Goal: Task Accomplishment & Management: Use online tool/utility

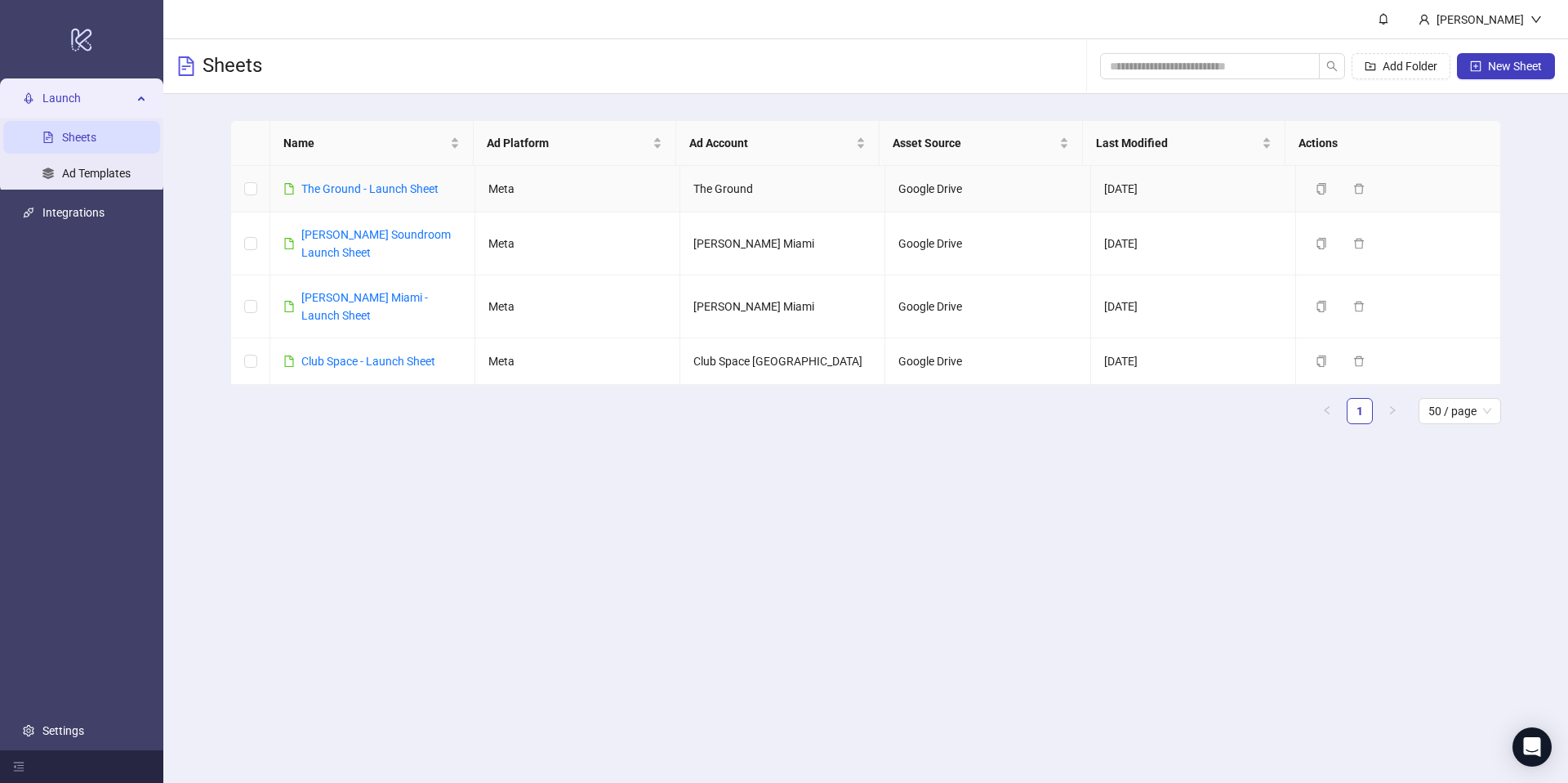
click at [382, 196] on div "The Ground - Launch Sheet" at bounding box center [370, 189] width 137 height 18
click at [364, 191] on link "The Ground - Launch Sheet" at bounding box center [370, 188] width 137 height 13
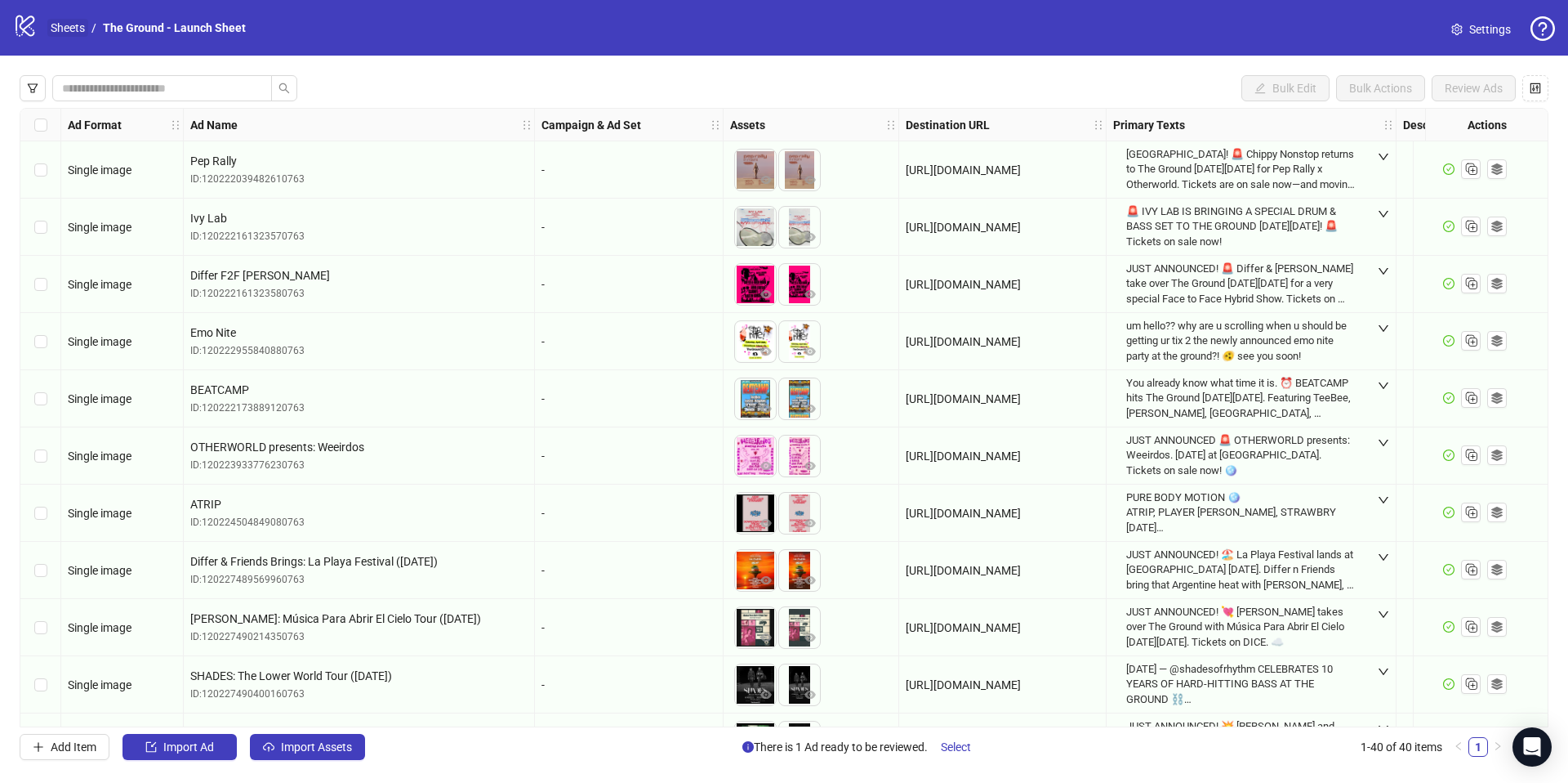
click at [64, 28] on link "Sheets" at bounding box center [68, 28] width 41 height 18
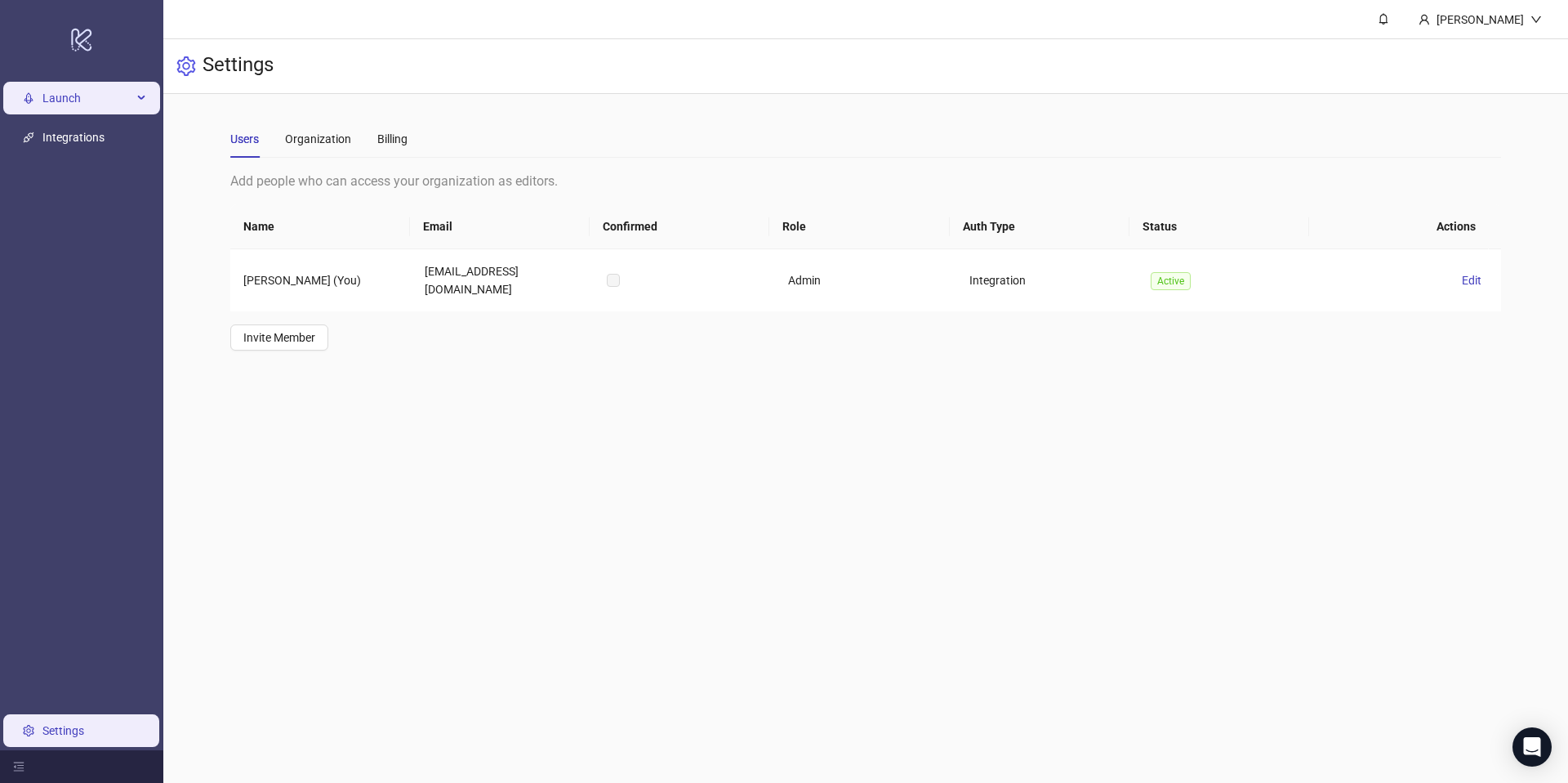
click at [113, 108] on span "Launch" at bounding box center [87, 98] width 89 height 33
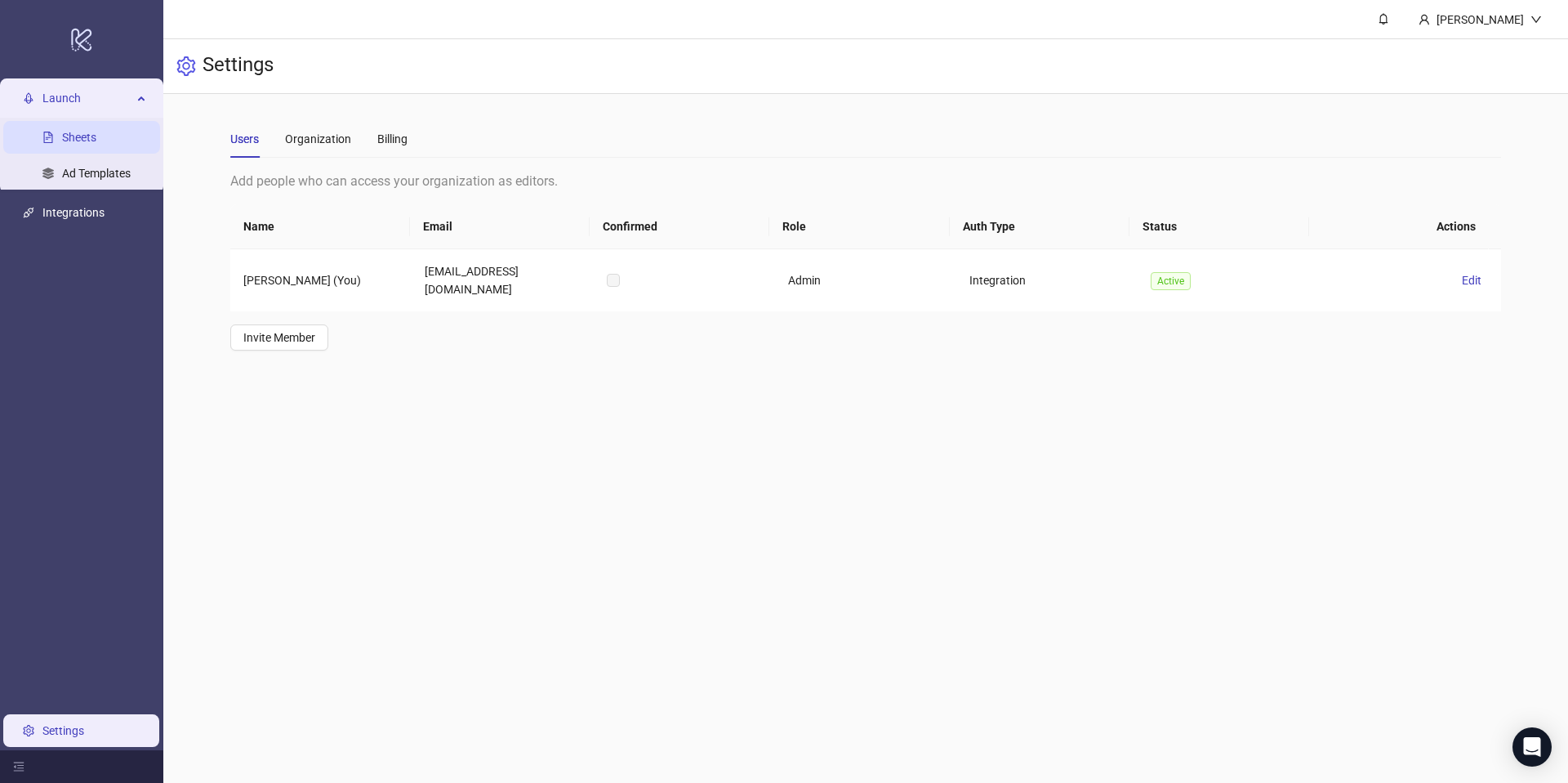
click at [67, 131] on link "Sheets" at bounding box center [79, 137] width 35 height 13
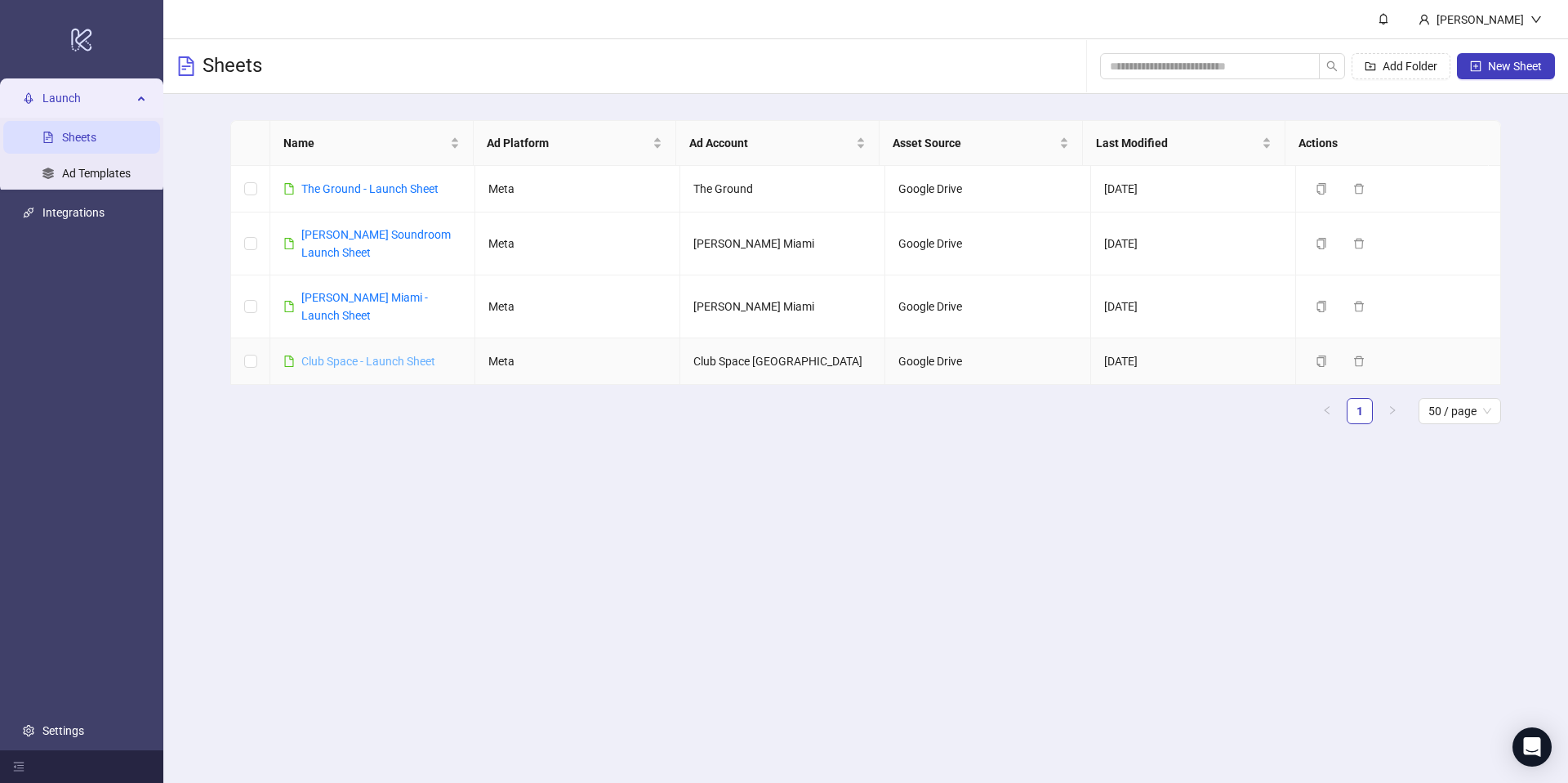
click at [424, 354] on link "Club Space - Launch Sheet" at bounding box center [368, 361] width 134 height 13
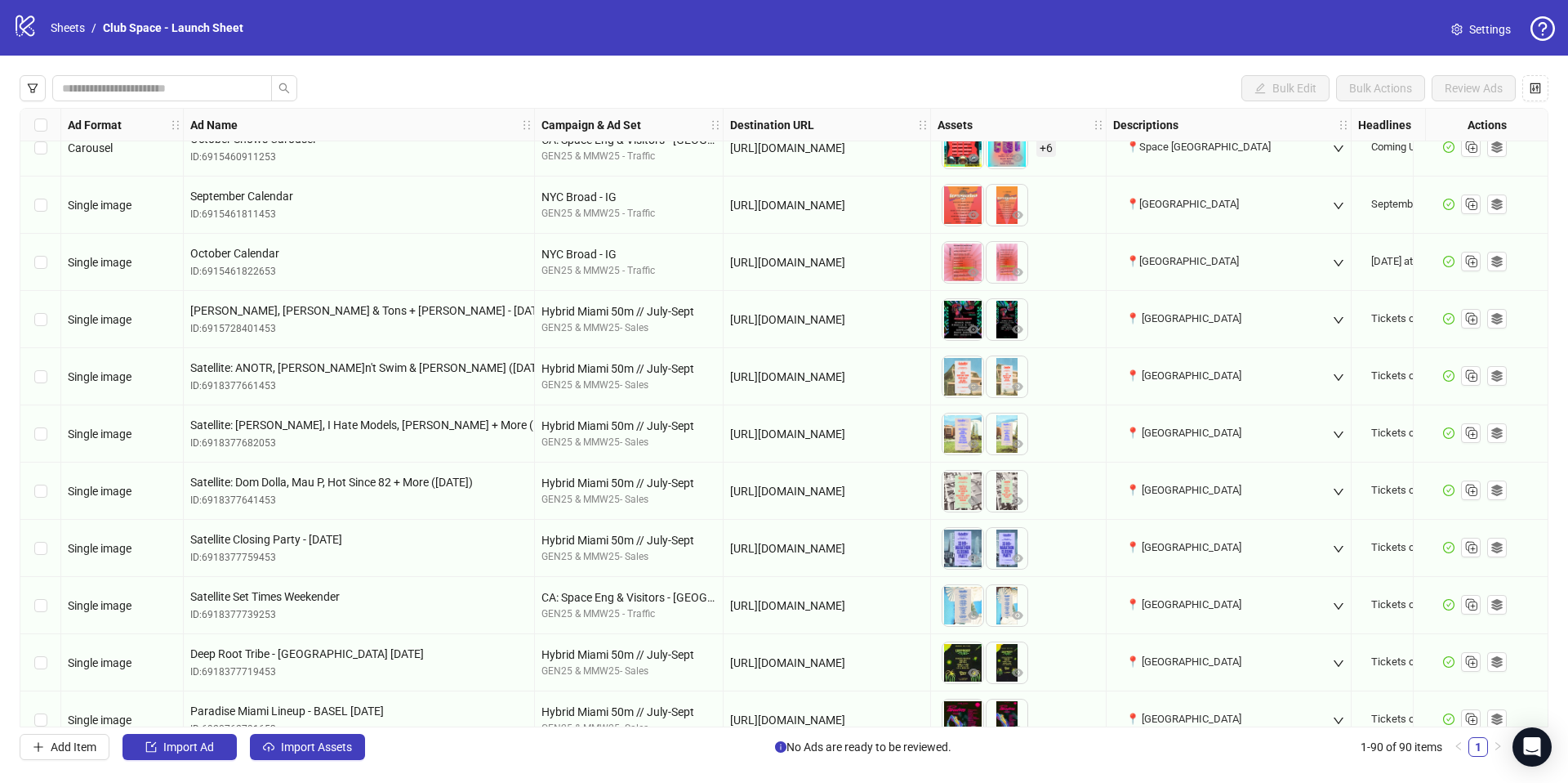
scroll to position [4568, 0]
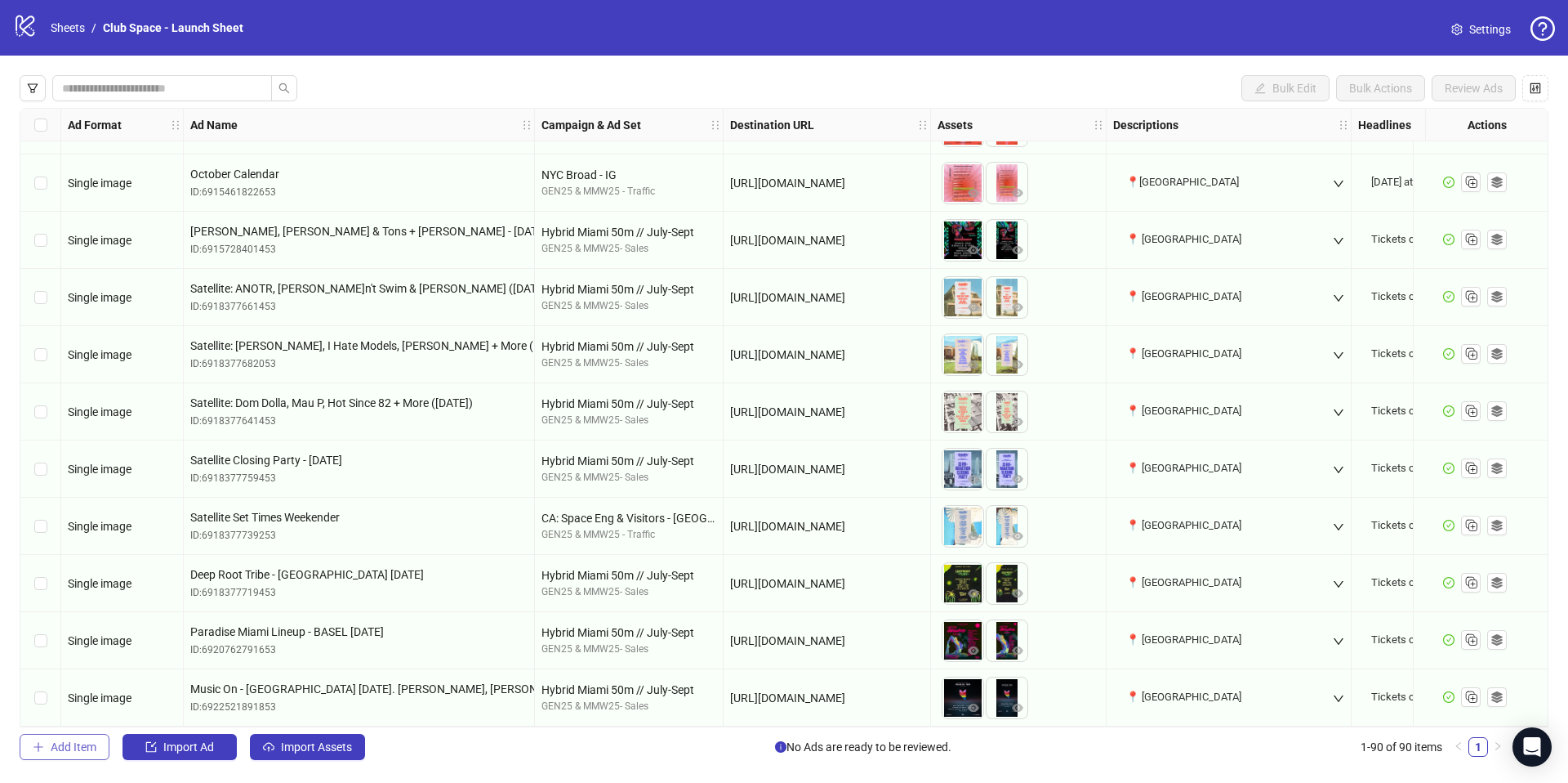
click at [101, 752] on button "Add Item" at bounding box center [64, 746] width 89 height 26
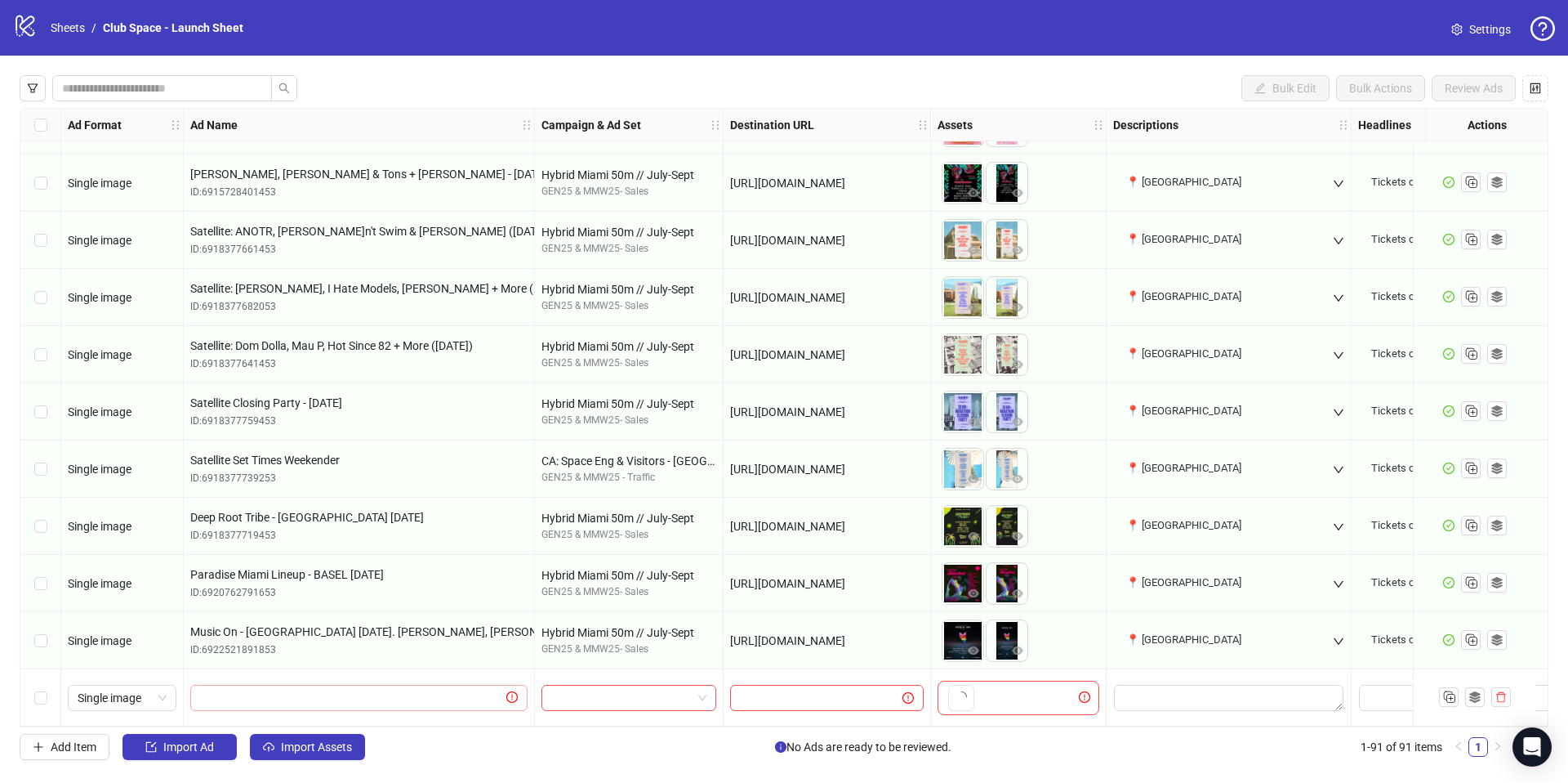
scroll to position [4625, 0]
click at [325, 689] on input "text" at bounding box center [352, 698] width 303 height 18
type input "*"
type input "**********"
click at [644, 694] on input "search" at bounding box center [621, 697] width 141 height 25
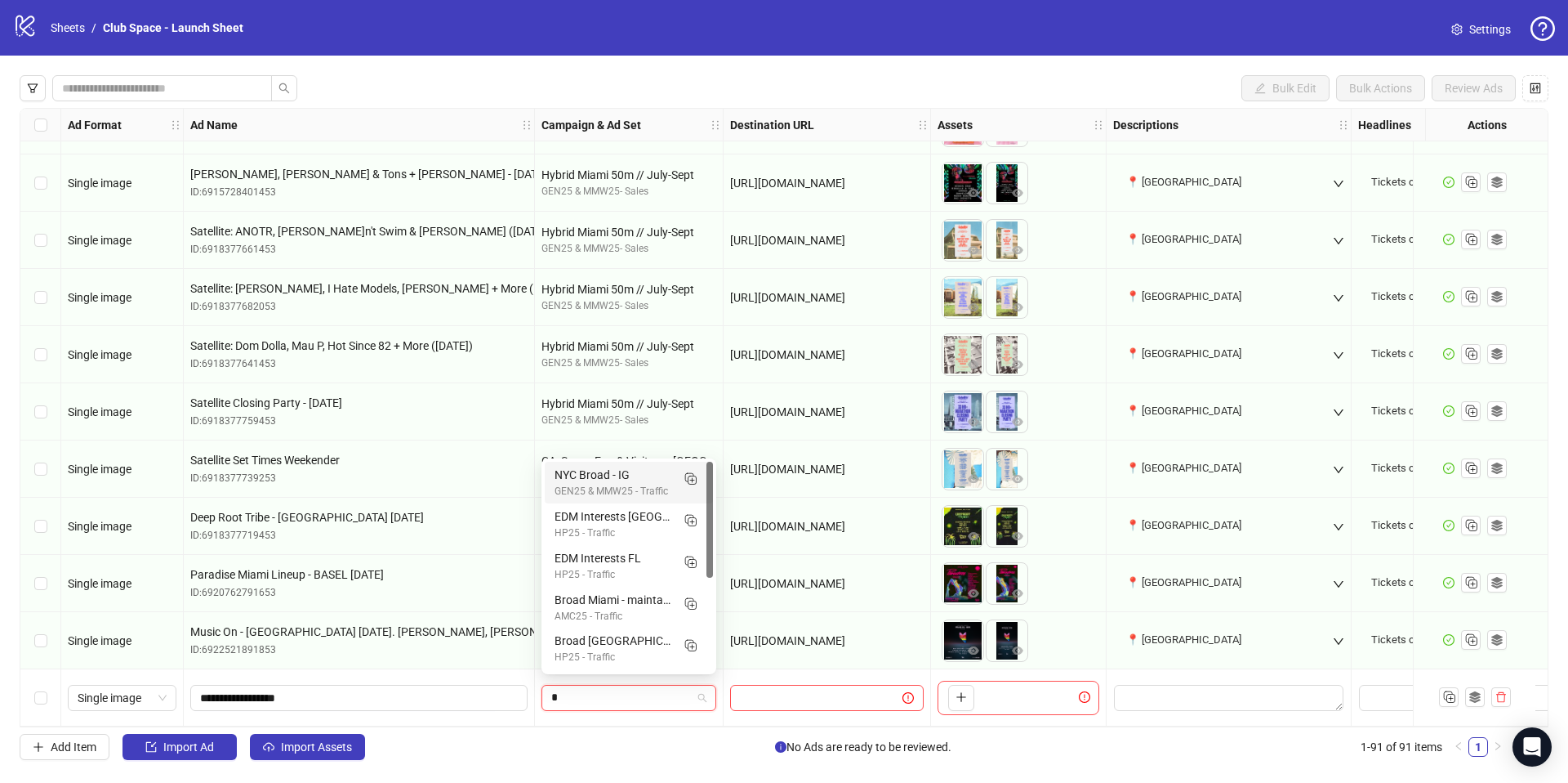
type input "**"
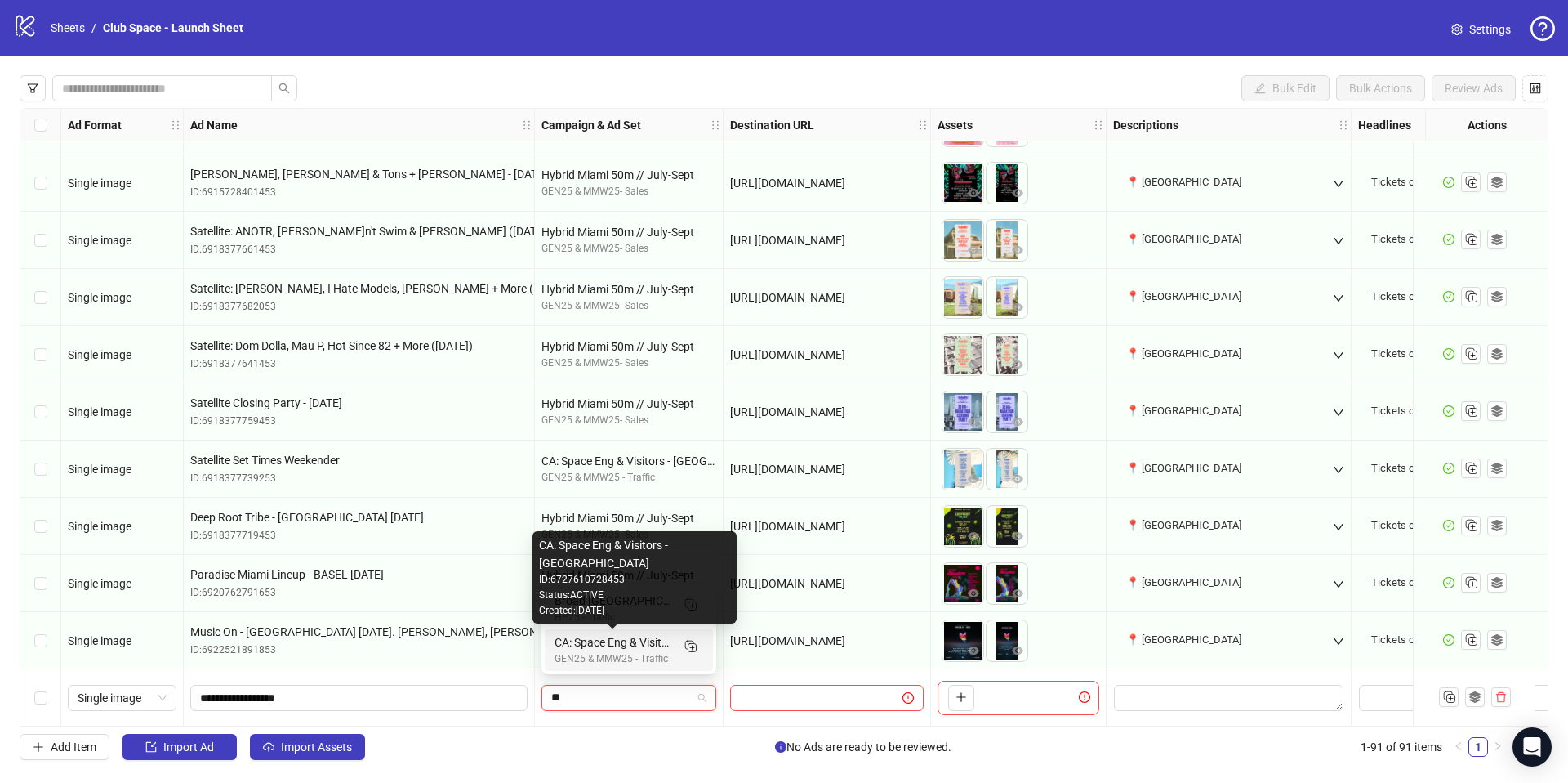
click at [632, 641] on div "CA: Space Eng & Visitors - [GEOGRAPHIC_DATA]" at bounding box center [612, 642] width 116 height 18
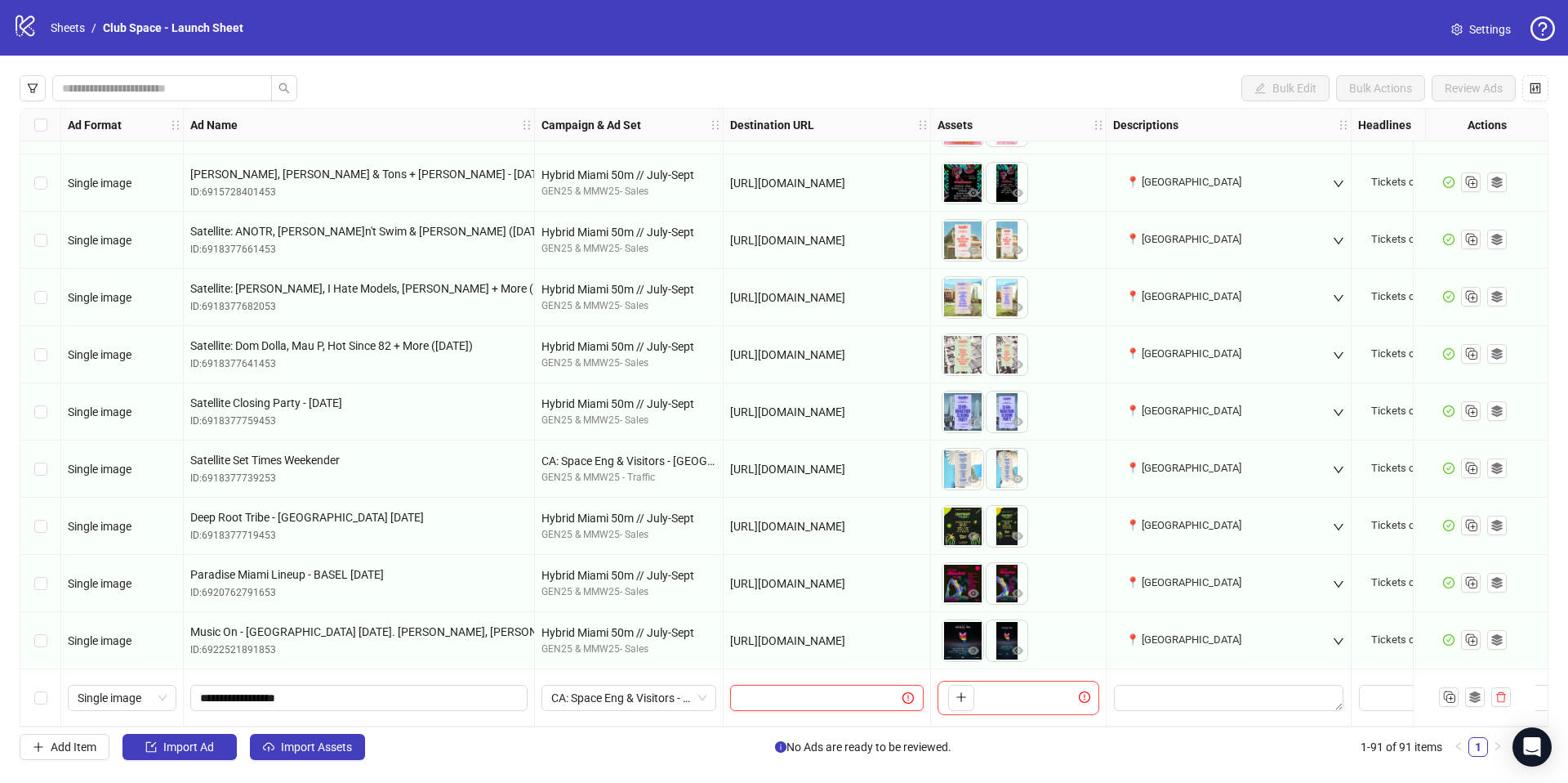
click at [784, 690] on input "text" at bounding box center [809, 698] width 140 height 18
click at [838, 690] on input "text" at bounding box center [809, 698] width 140 height 18
paste input "**********"
type input "**********"
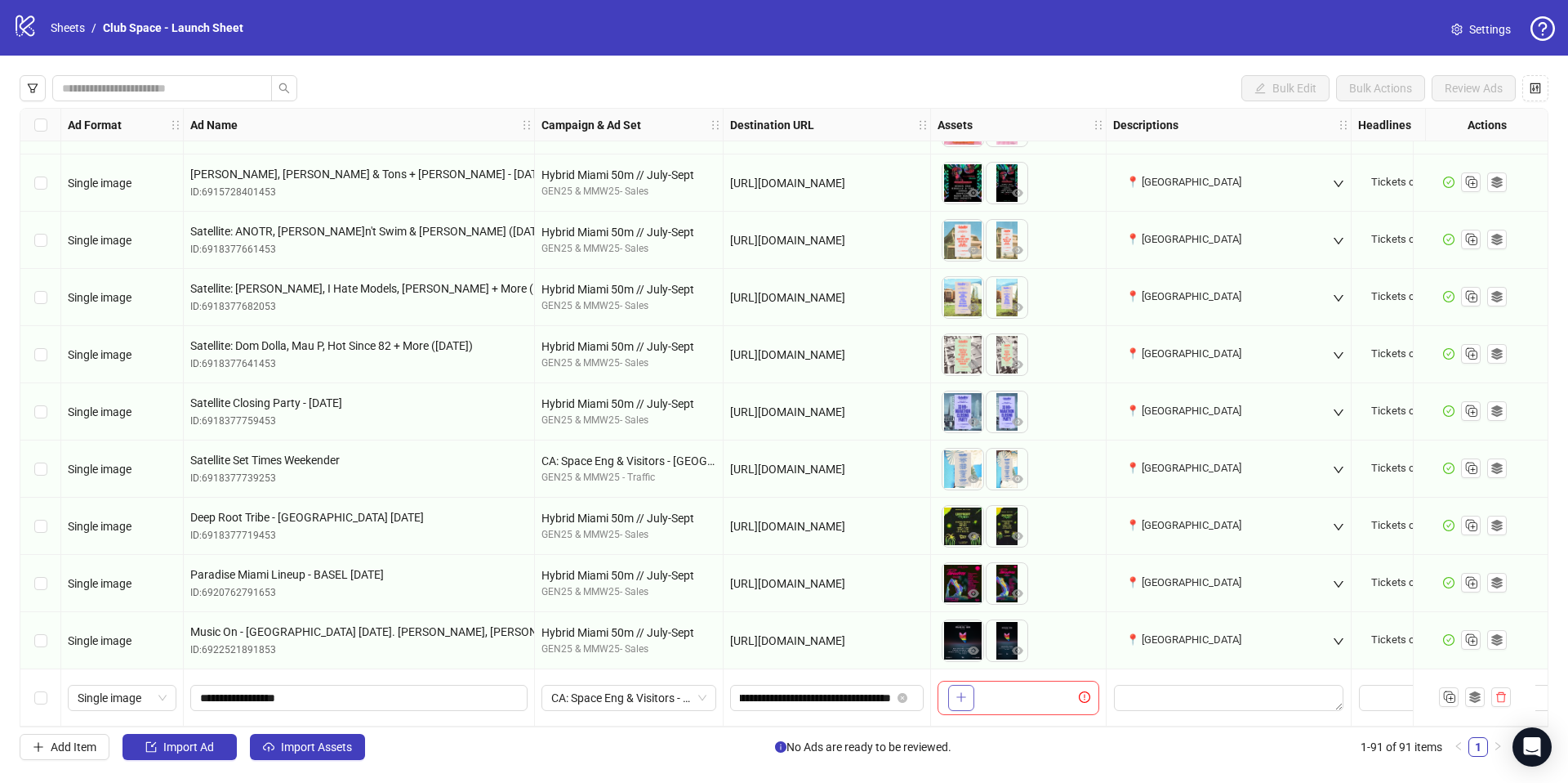
click at [965, 691] on icon "plus" at bounding box center [961, 696] width 12 height 12
click at [1137, 684] on textarea "Edit values" at bounding box center [1227, 697] width 229 height 26
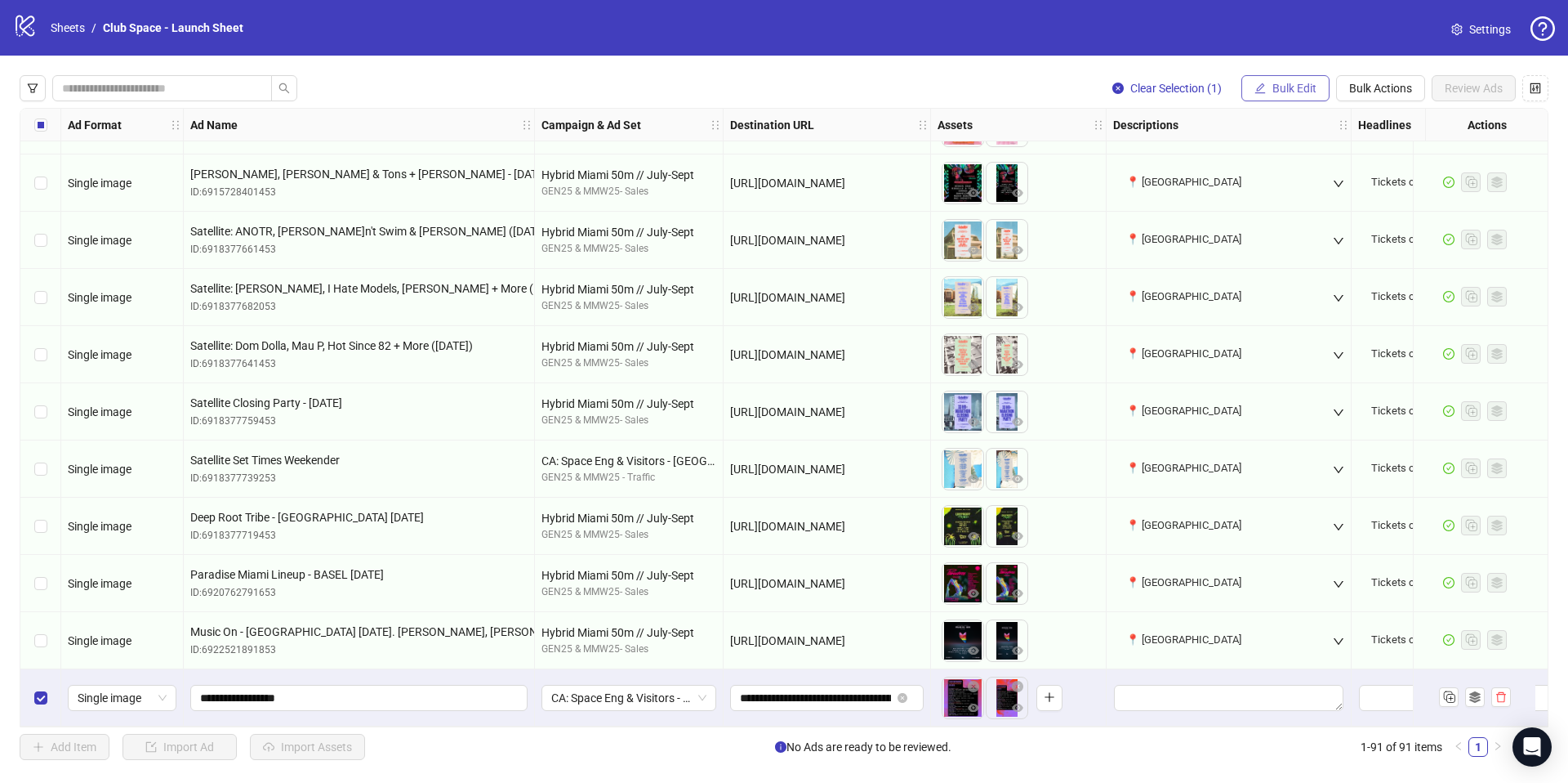
click at [1276, 87] on span "Bulk Edit" at bounding box center [1294, 88] width 44 height 13
click at [1384, 89] on span "Bulk Actions" at bounding box center [1380, 88] width 63 height 13
click at [1381, 87] on span "Bulk Actions" at bounding box center [1380, 88] width 63 height 13
click at [1229, 64] on div "Clear Selection (1) Bulk Edit Bulk Actions Review Ads Ad Format Ad Name Campaig…" at bounding box center [784, 418] width 1568 height 724
click at [1217, 714] on div at bounding box center [1228, 697] width 245 height 58
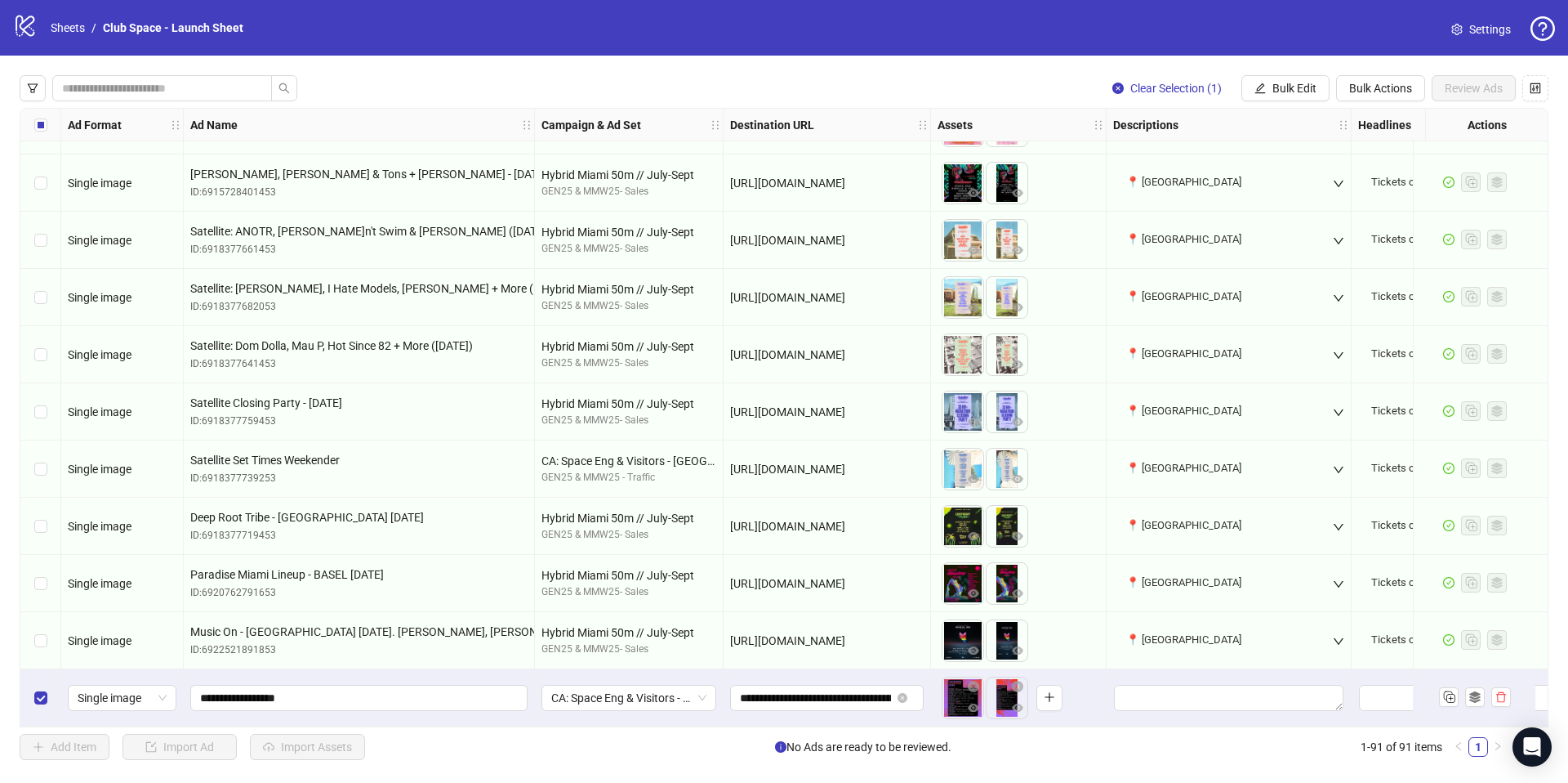
scroll to position [4625, 481]
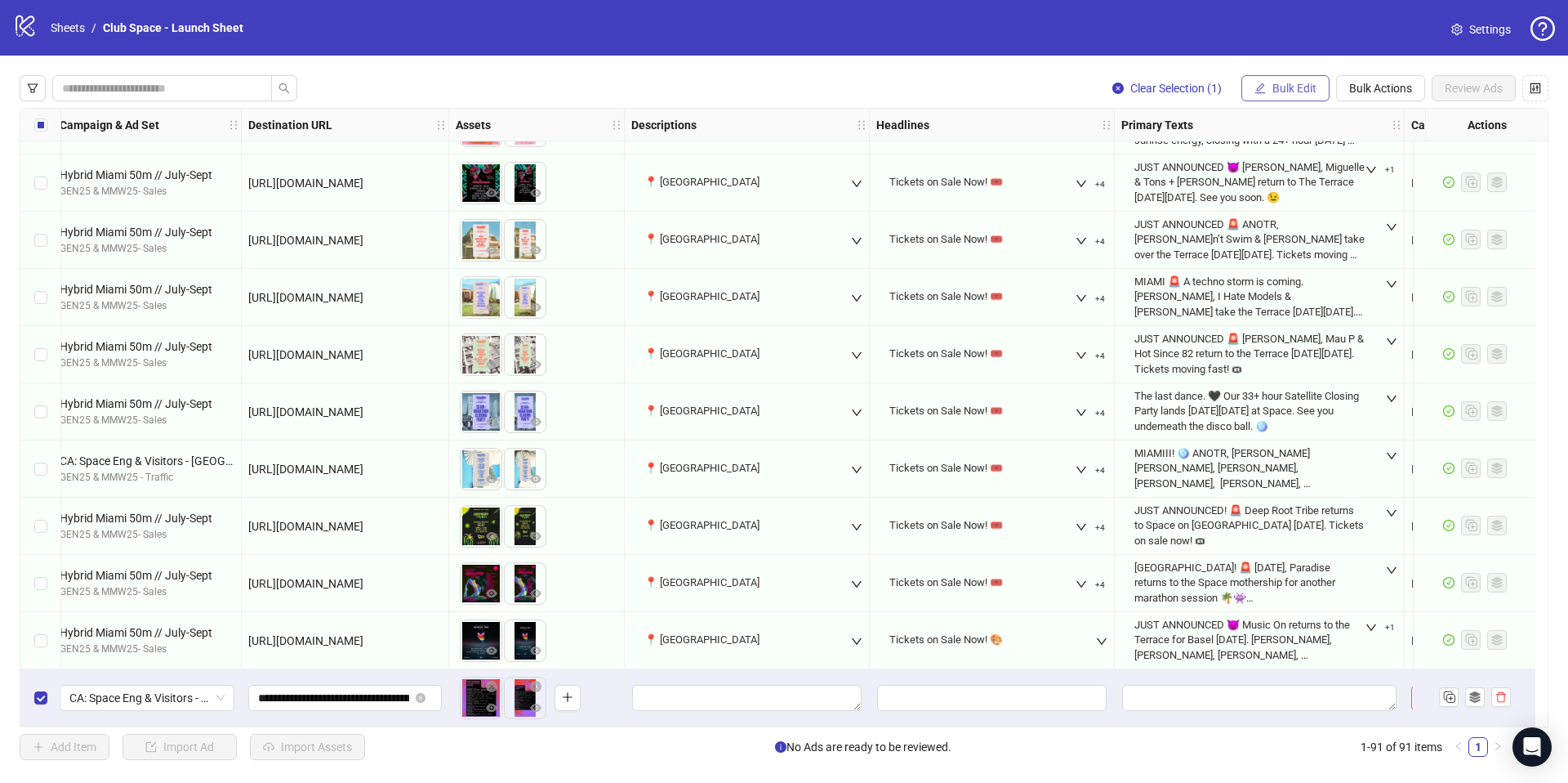
click at [1298, 81] on span "Bulk Edit" at bounding box center [1294, 88] width 44 height 13
click at [1368, 79] on button "Bulk Actions" at bounding box center [1380, 88] width 89 height 26
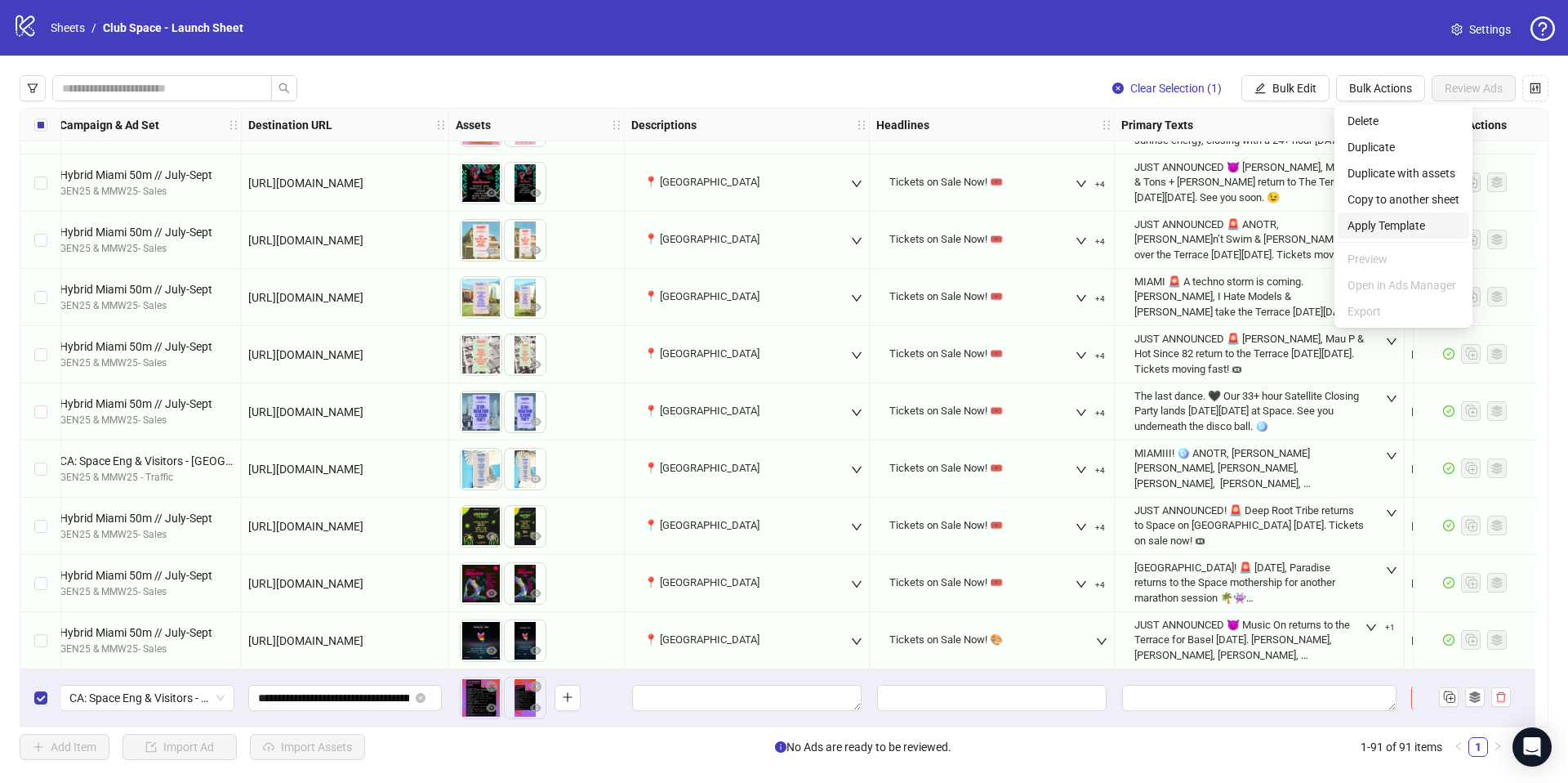
click at [1431, 218] on span "Apply Template" at bounding box center [1403, 226] width 111 height 18
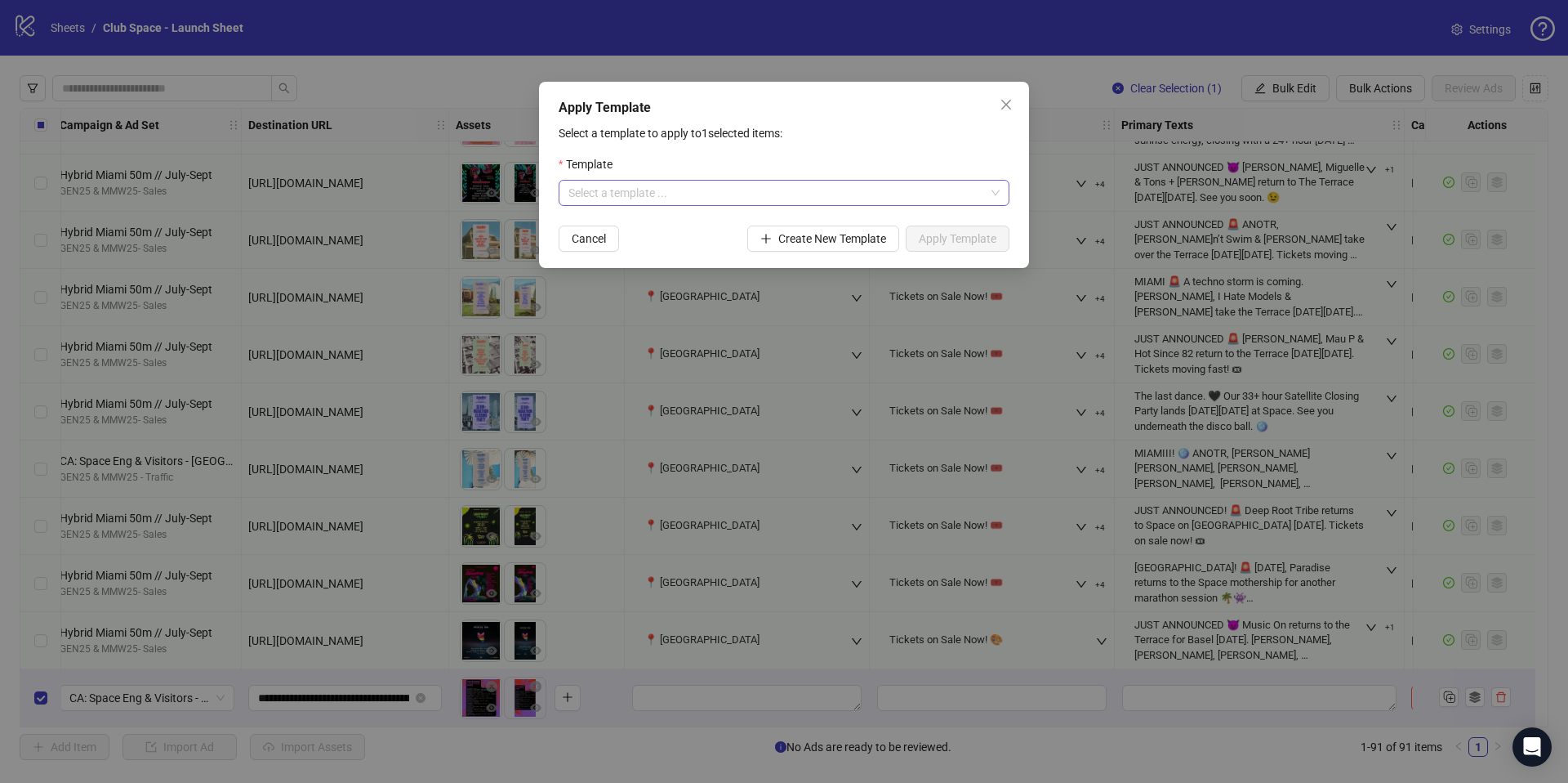
click at [643, 202] on input "search" at bounding box center [776, 193] width 416 height 25
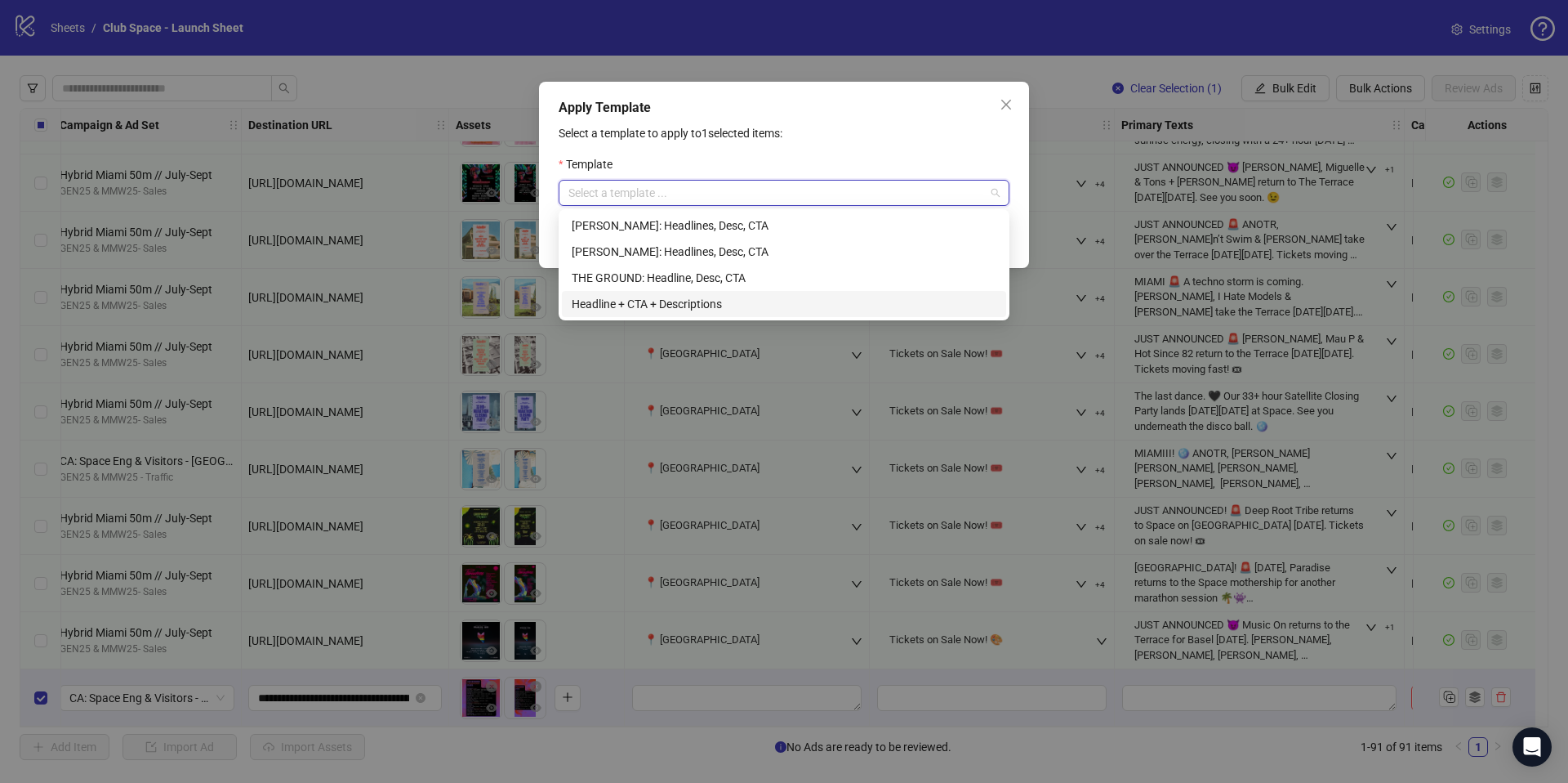
click at [658, 297] on div "Headline + CTA + Descriptions" at bounding box center [784, 304] width 425 height 18
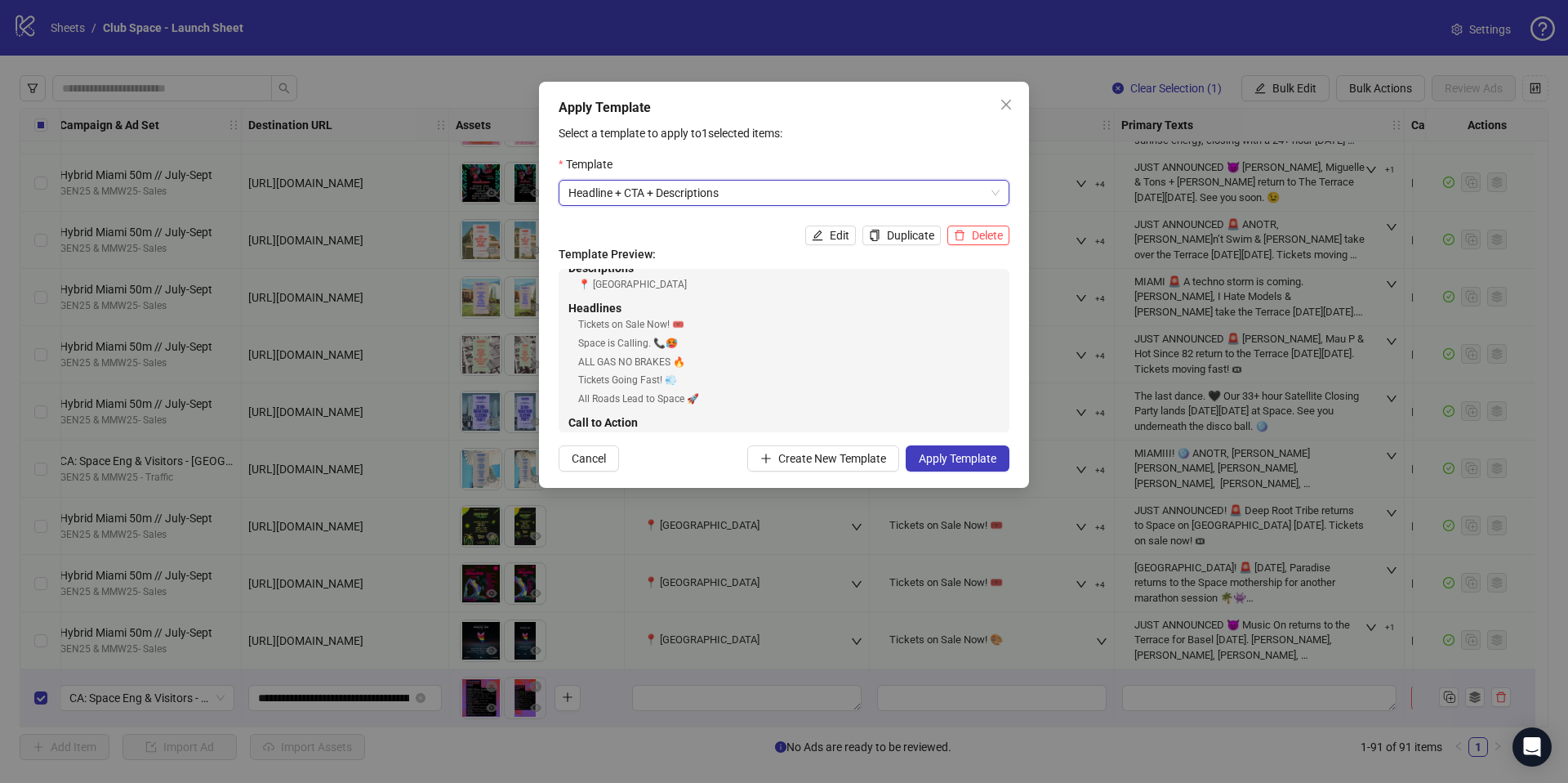
scroll to position [0, 0]
click at [945, 469] on button "Apply Template" at bounding box center [958, 458] width 104 height 26
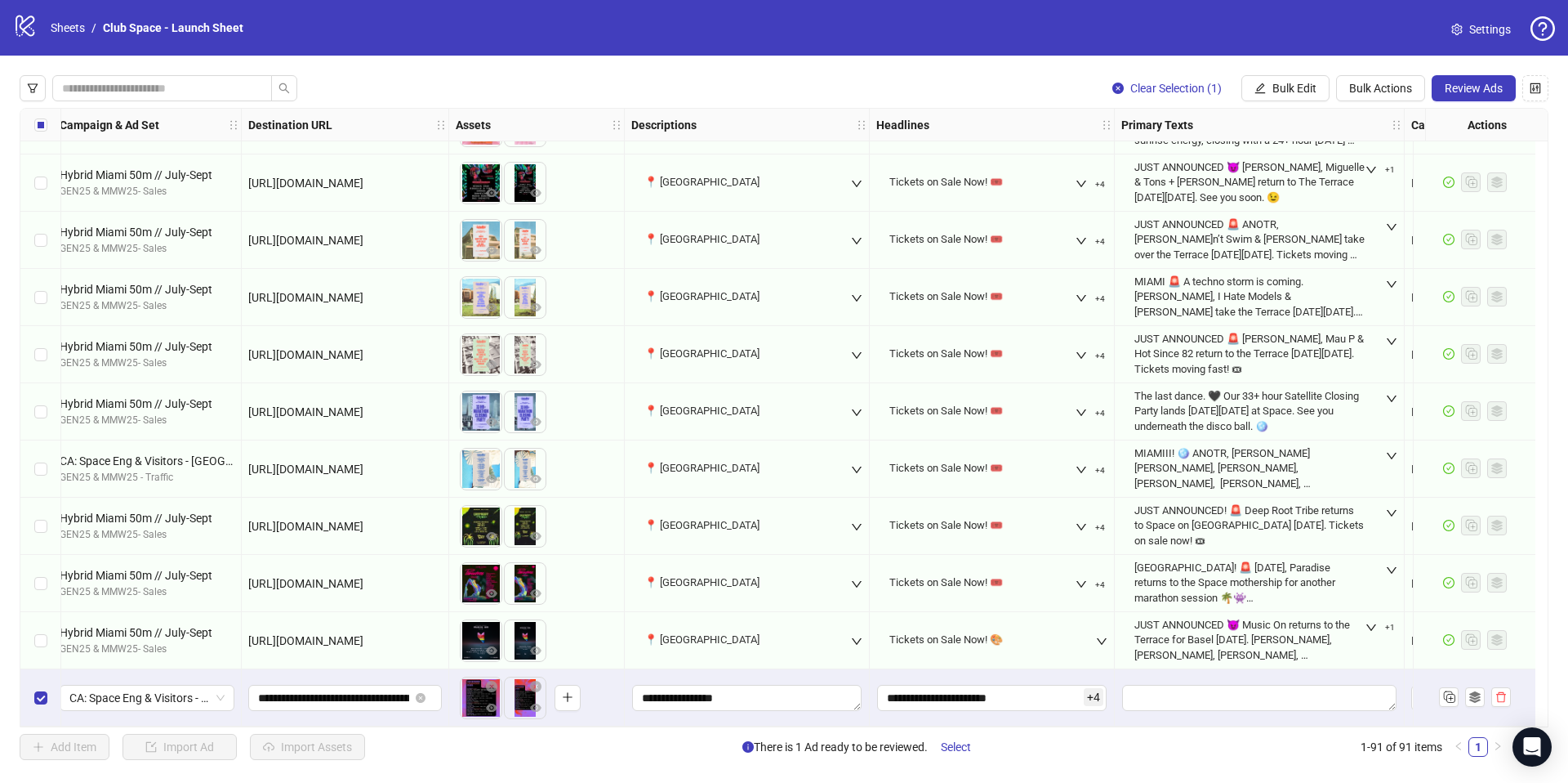
click at [1113, 729] on div "Clear Selection (1) Bulk Edit Bulk Actions Review Ads Ad Format Ad Name Campaig…" at bounding box center [784, 418] width 1568 height 724
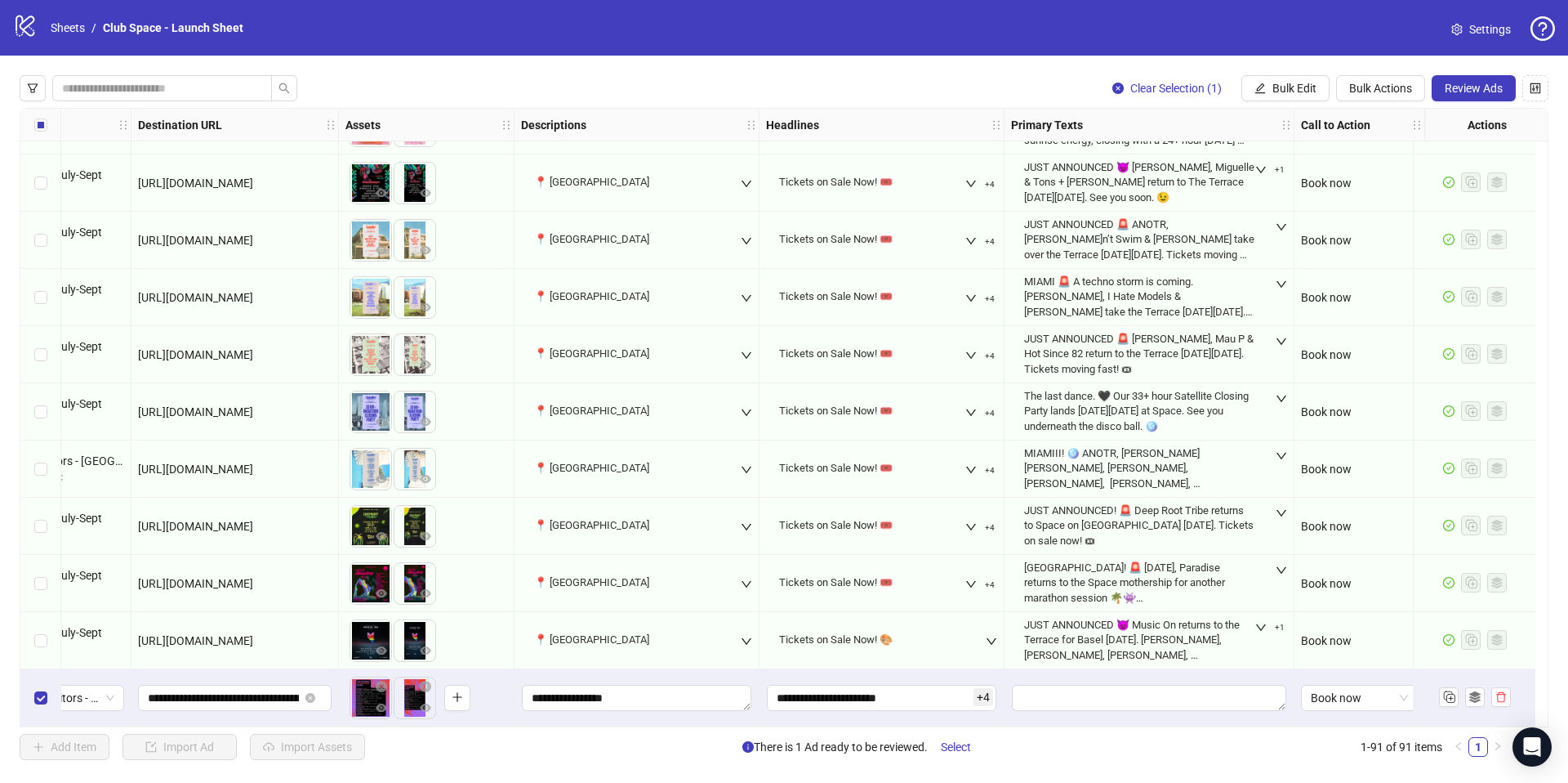
click at [1160, 645] on div "JUST ANNOUNCED 😈 Music On returns to the Terrace for Basel [DATE]. [PERSON_NAME…" at bounding box center [1139, 640] width 230 height 45
click at [1248, 619] on button "+1" at bounding box center [1269, 627] width 42 height 19
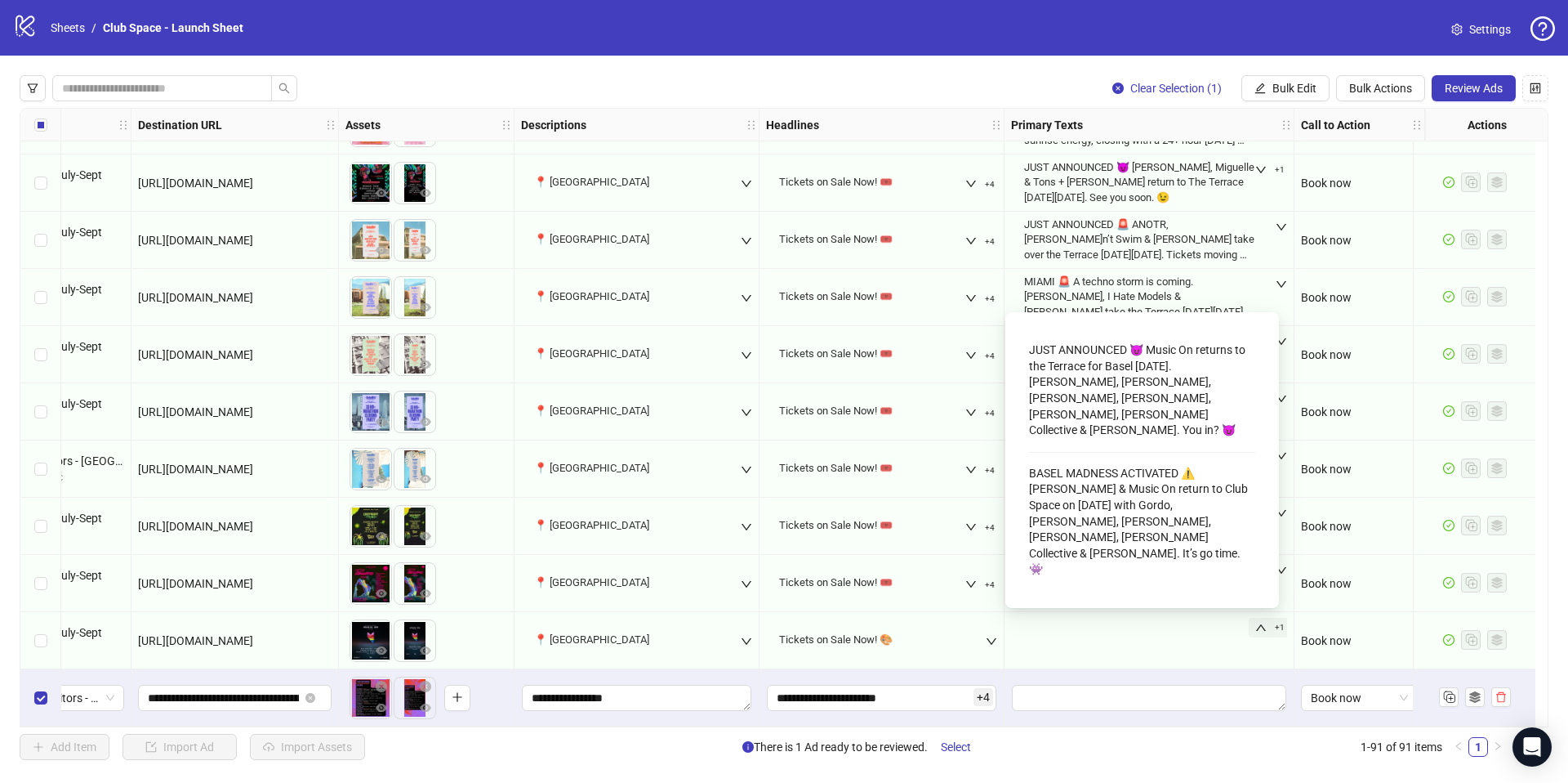
click at [1256, 624] on icon "up" at bounding box center [1260, 627] width 10 height 6
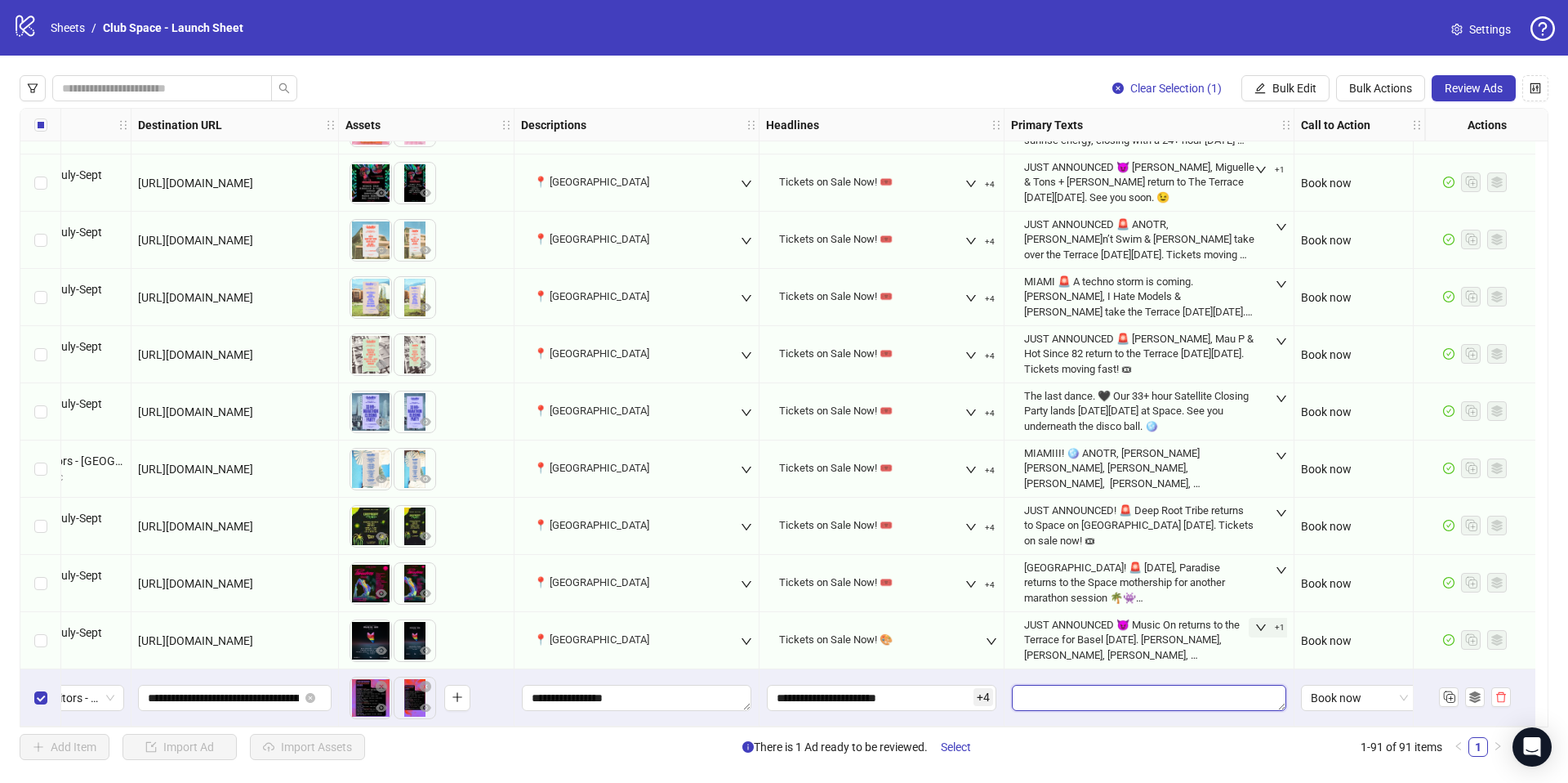
click at [1197, 689] on textarea "Edit values" at bounding box center [1149, 697] width 274 height 26
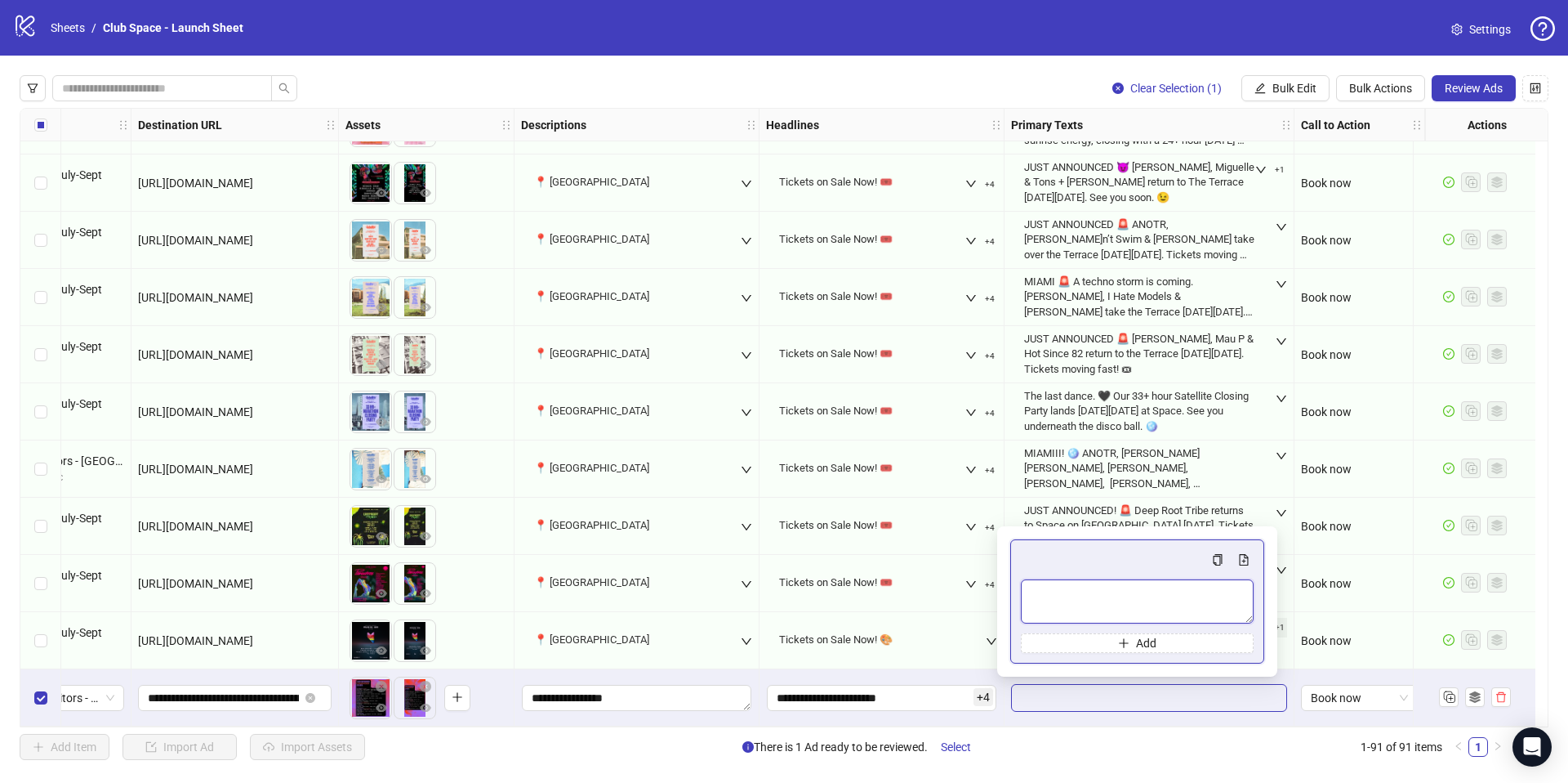
click at [1132, 604] on textarea "Multi-text input container - paste or copy values" at bounding box center [1137, 601] width 233 height 44
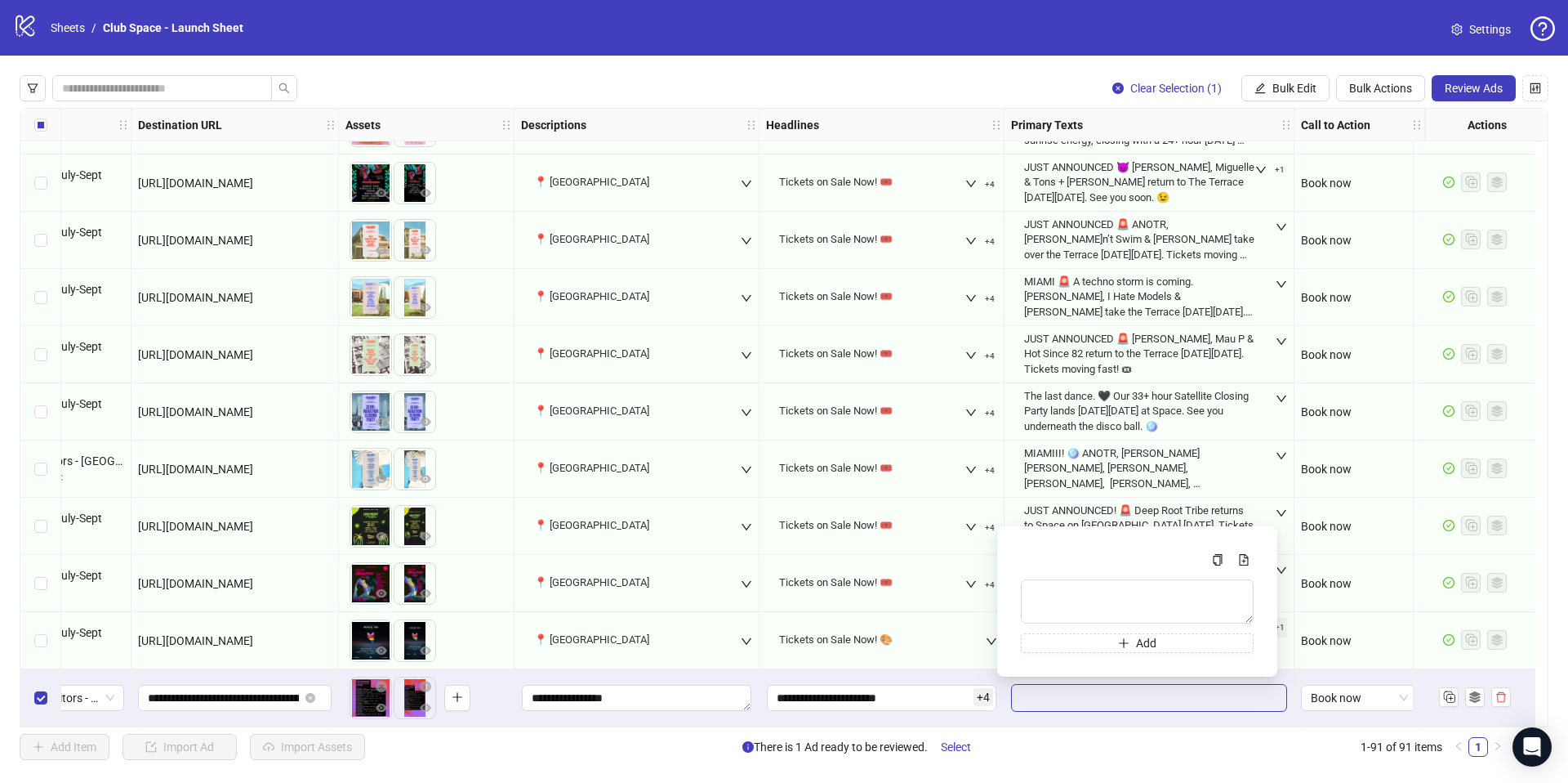
click at [533, 716] on div "**********" at bounding box center [637, 697] width 245 height 58
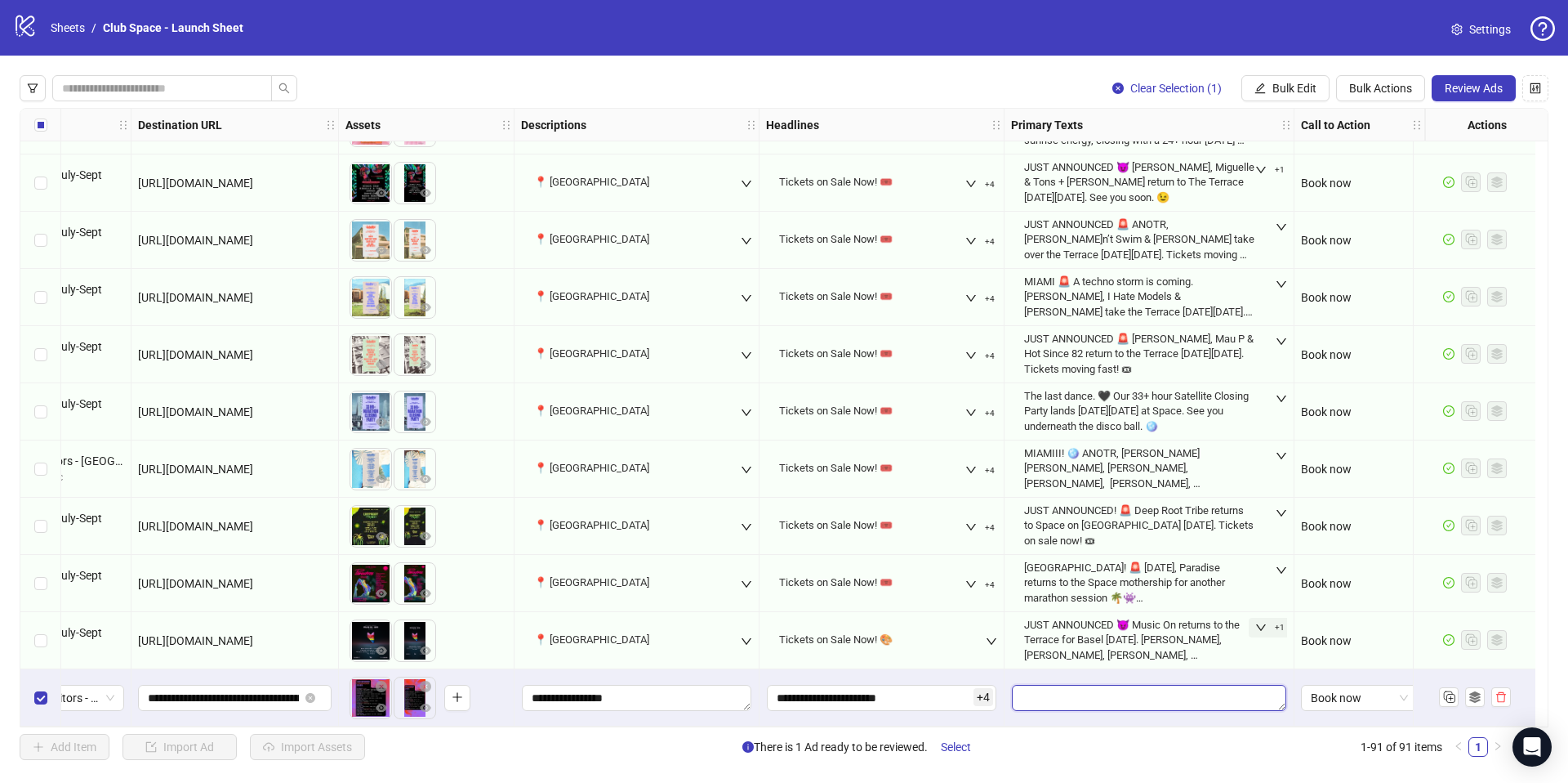
click at [1037, 700] on textarea "Edit values" at bounding box center [1149, 697] width 274 height 26
